Goal: Task Accomplishment & Management: Manage account settings

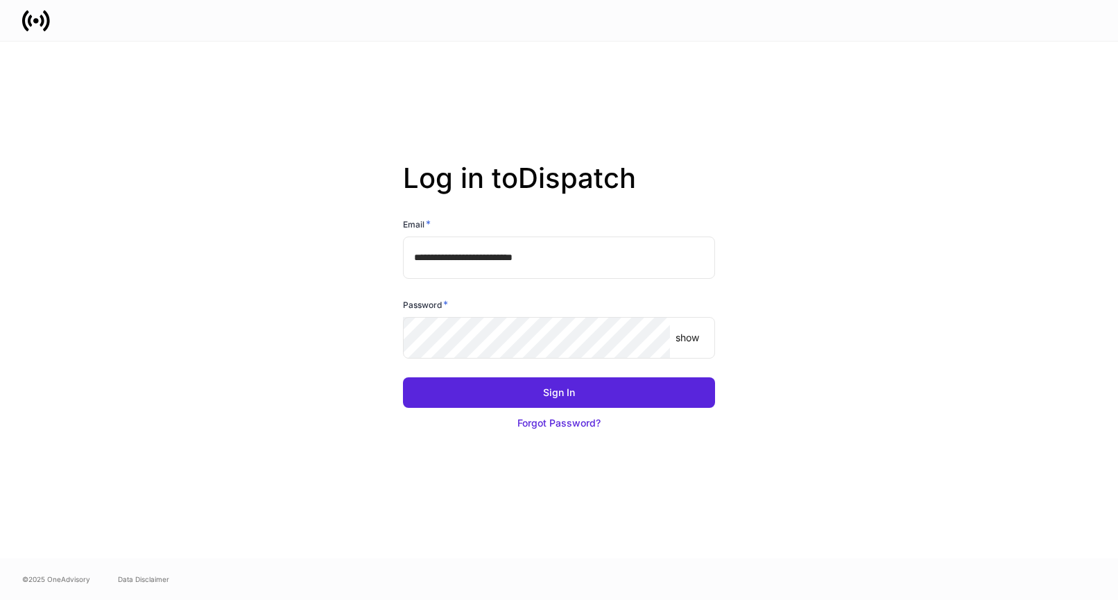
click at [606, 364] on div "Sign In Forgot Password?" at bounding box center [553, 400] width 323 height 78
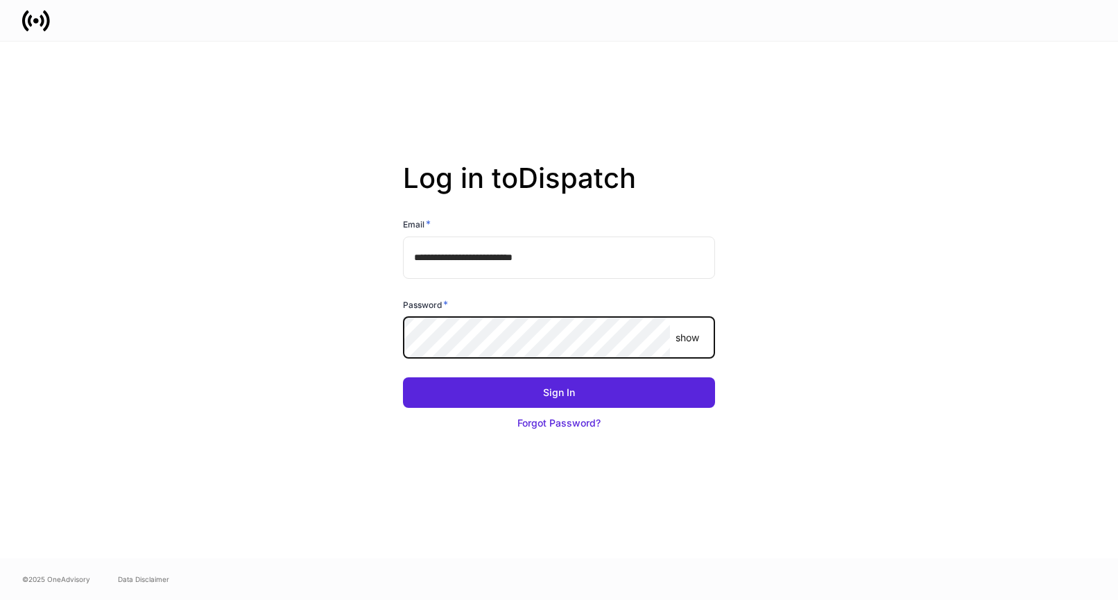
click at [0, 599] on com-1password-button at bounding box center [0, 600] width 0 height 0
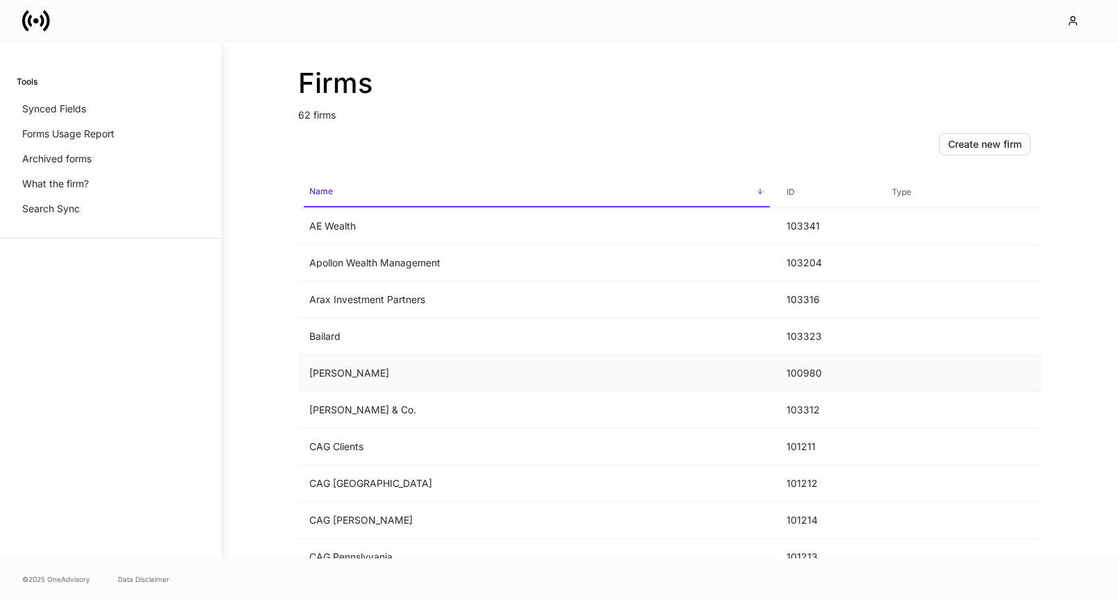
click at [485, 364] on td "Balentine" at bounding box center [536, 373] width 477 height 37
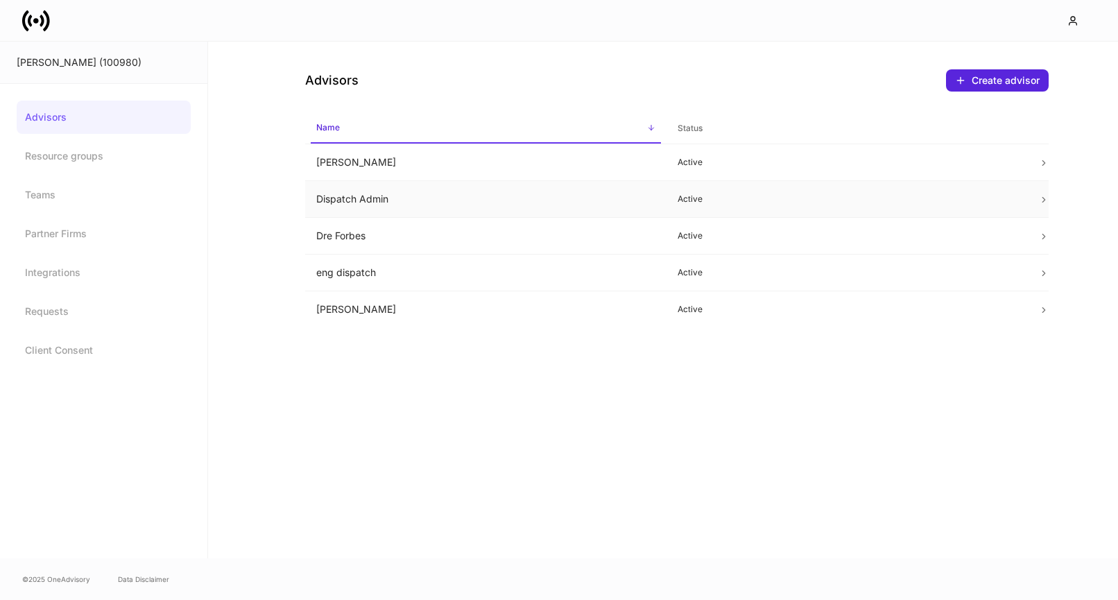
click at [500, 198] on td "Dispatch Admin" at bounding box center [485, 199] width 361 height 37
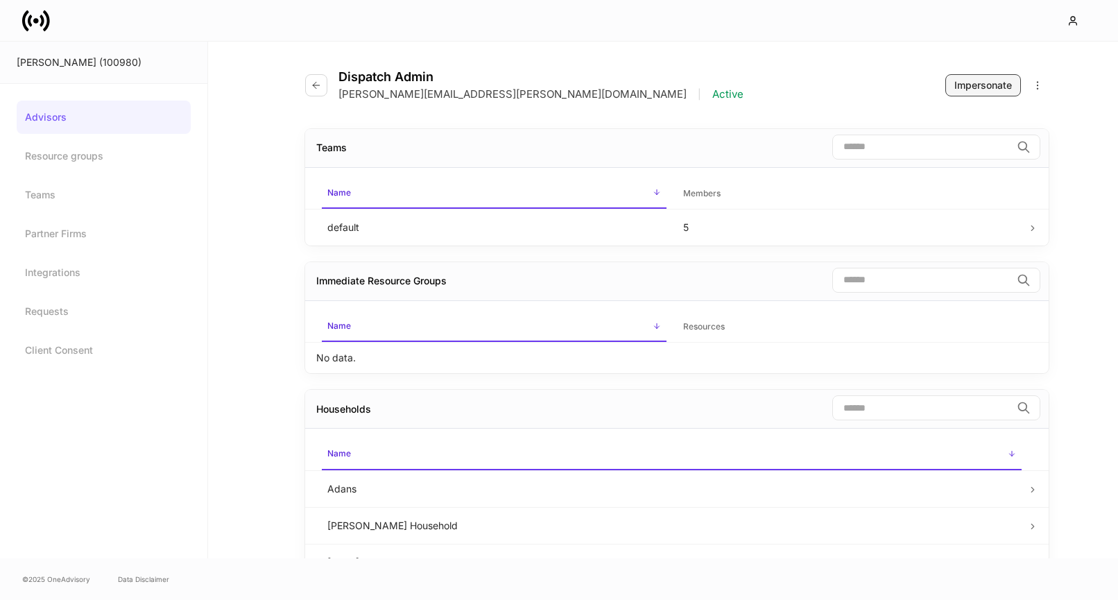
click at [965, 77] on button "Impersonate" at bounding box center [984, 85] width 76 height 22
